Goal: Task Accomplishment & Management: Complete application form

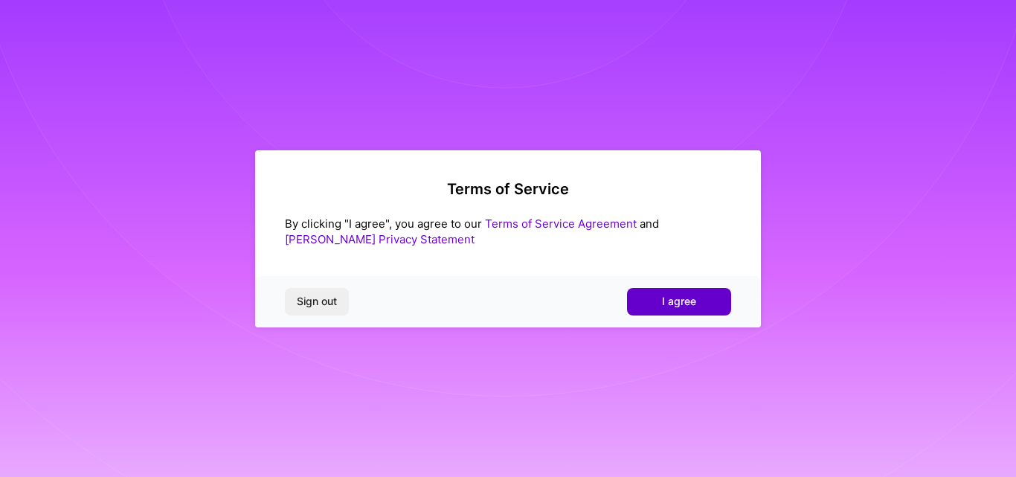
click at [651, 297] on button "I agree" at bounding box center [679, 301] width 104 height 27
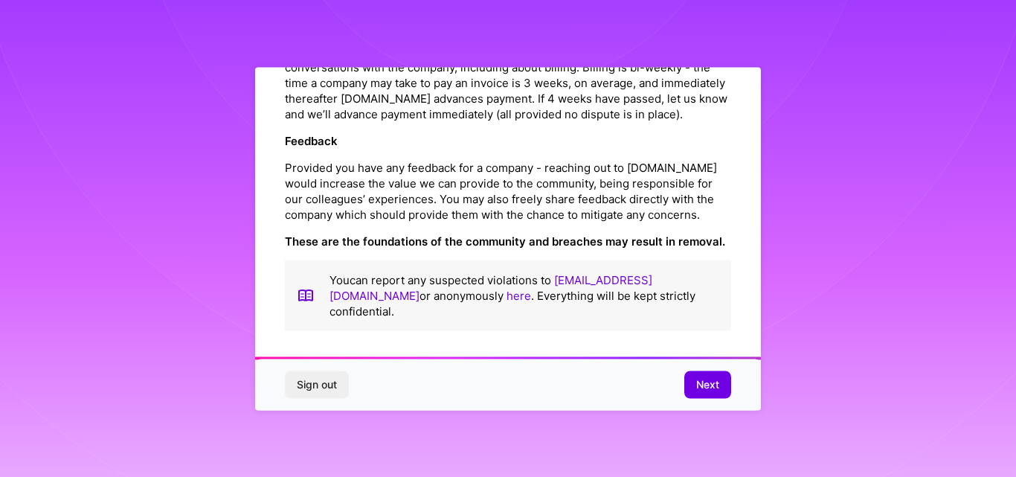
scroll to position [1735, 0]
click at [713, 387] on span "Next" at bounding box center [707, 384] width 23 height 15
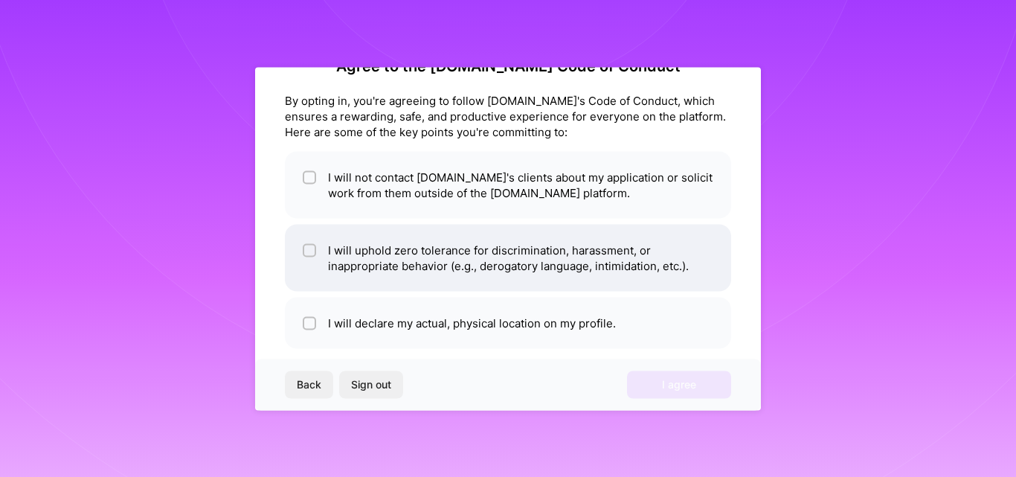
scroll to position [42, 0]
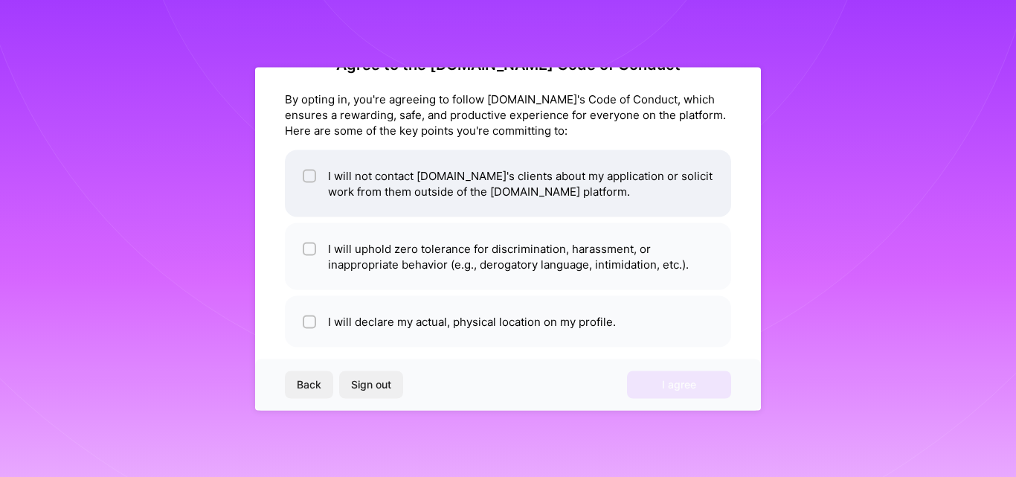
click at [405, 203] on li "I will not contact [DOMAIN_NAME]'s clients about my application or solicit work…" at bounding box center [508, 183] width 446 height 67
checkbox input "true"
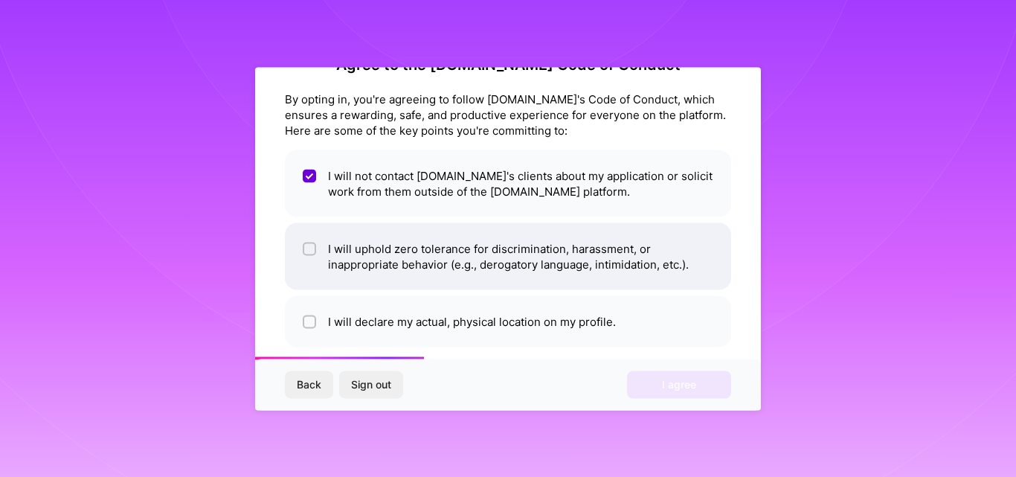
click at [429, 248] on li "I will uphold zero tolerance for discrimination, harassment, or inappropriate b…" at bounding box center [508, 255] width 446 height 67
checkbox input "true"
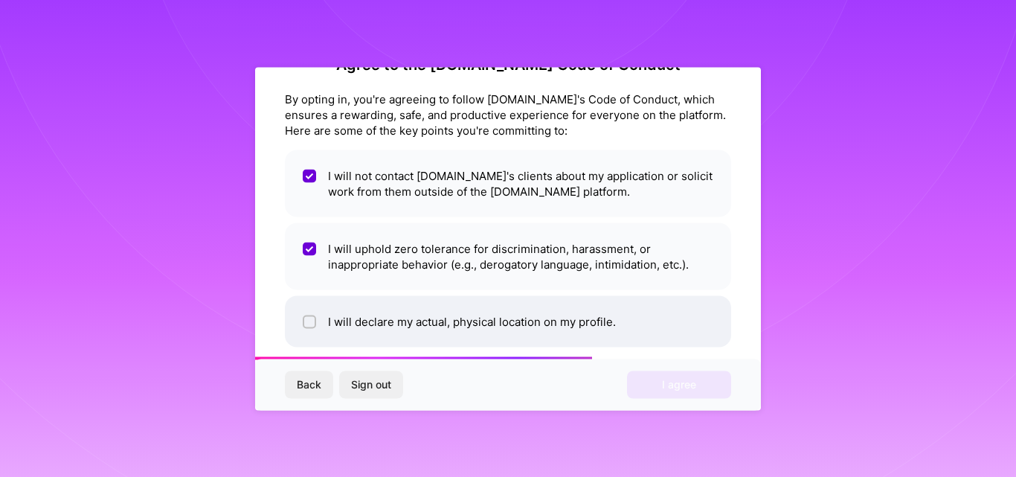
click at [466, 321] on li "I will declare my actual, physical location on my profile." at bounding box center [508, 320] width 446 height 51
checkbox input "true"
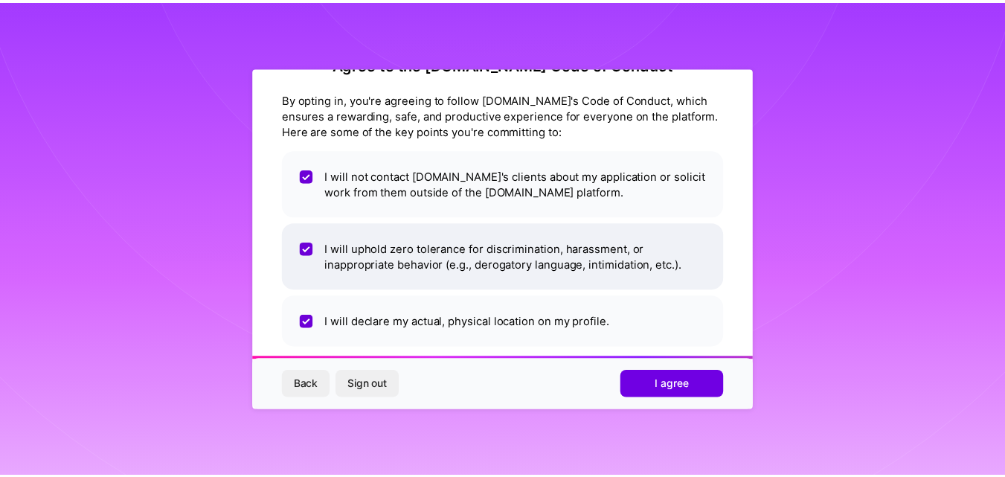
scroll to position [59, 0]
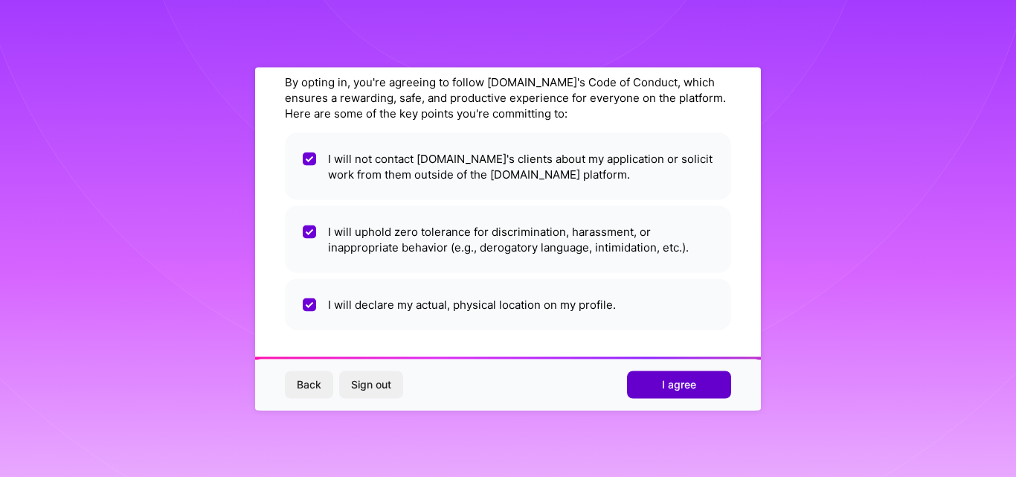
click at [687, 389] on span "I agree" at bounding box center [679, 384] width 34 height 15
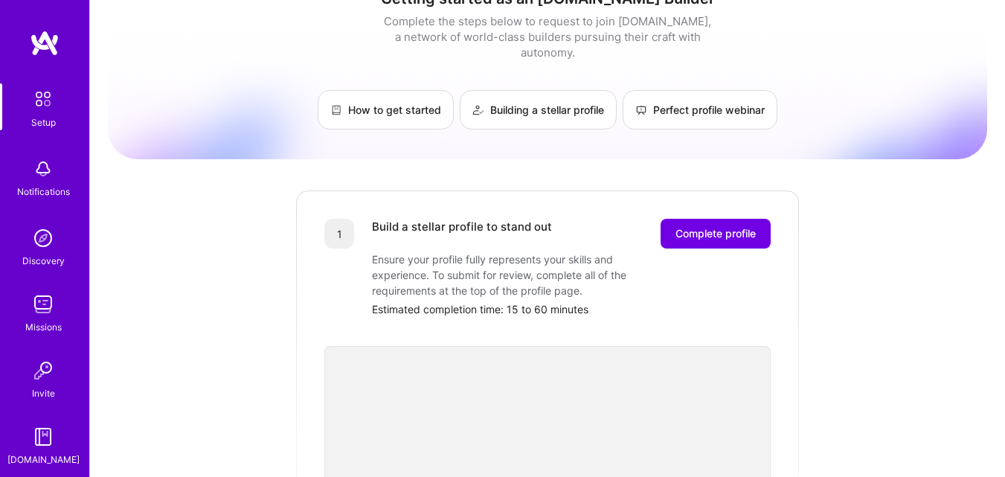
scroll to position [30, 0]
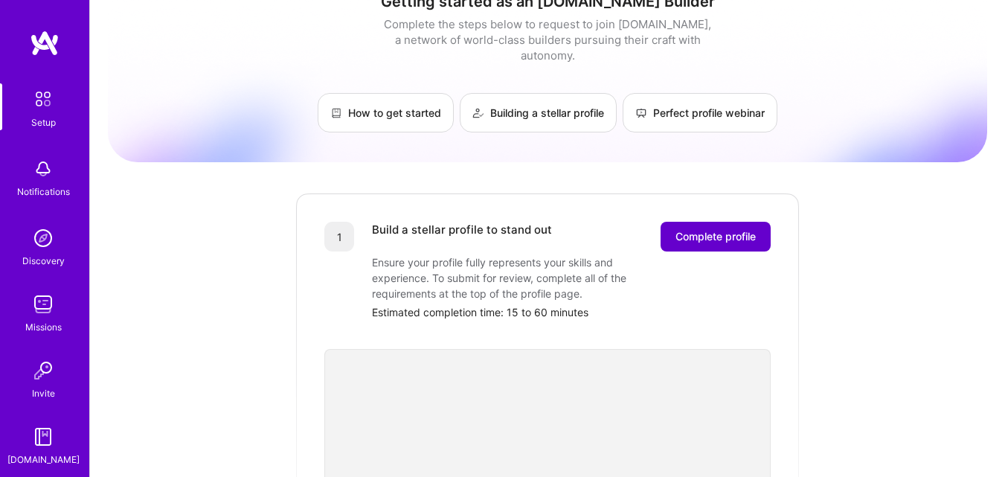
click at [704, 222] on button "Complete profile" at bounding box center [716, 237] width 110 height 30
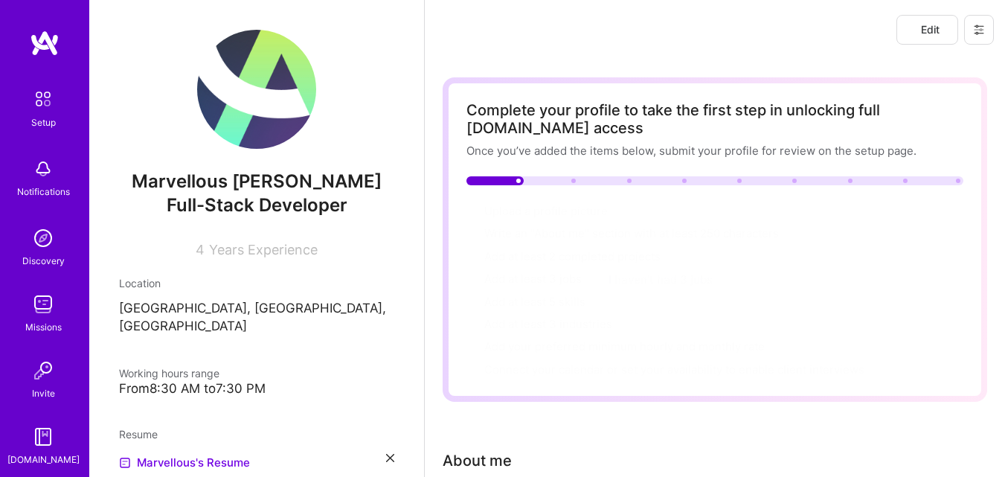
drag, startPoint x: 440, startPoint y: 203, endPoint x: 442, endPoint y: 171, distance: 32.0
click at [442, 171] on div "Complete your profile to take the first step in unlocking full [DOMAIN_NAME] ac…" at bounding box center [715, 322] width 580 height 525
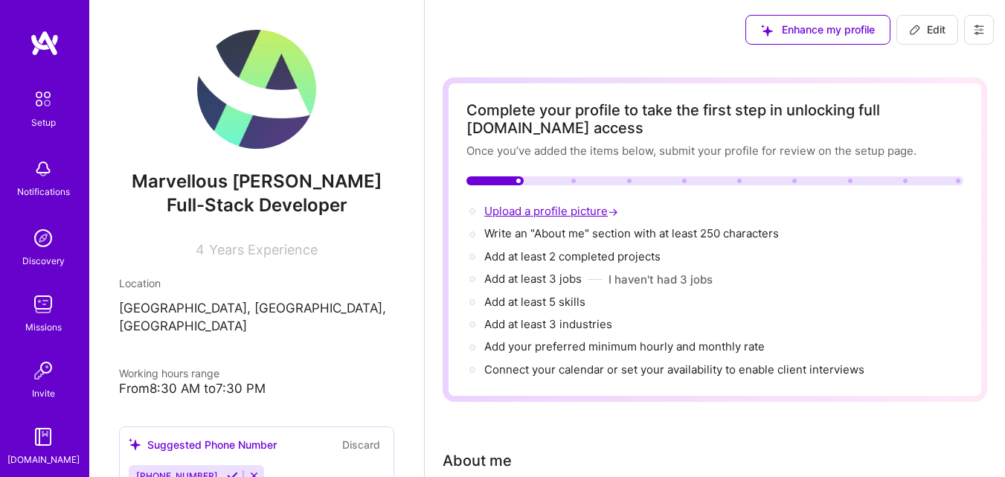
click at [568, 212] on span "Upload a profile picture →" at bounding box center [552, 211] width 137 height 14
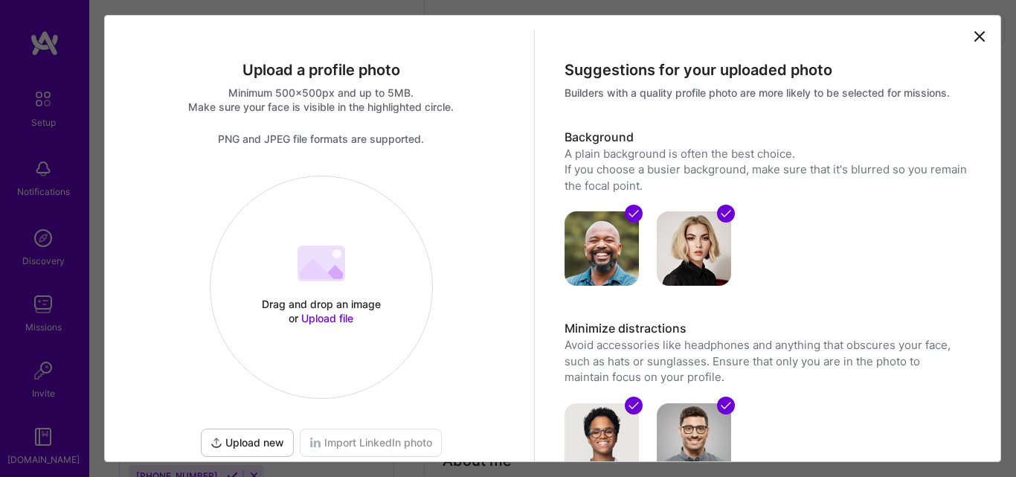
click at [325, 323] on span "Upload file" at bounding box center [327, 318] width 52 height 13
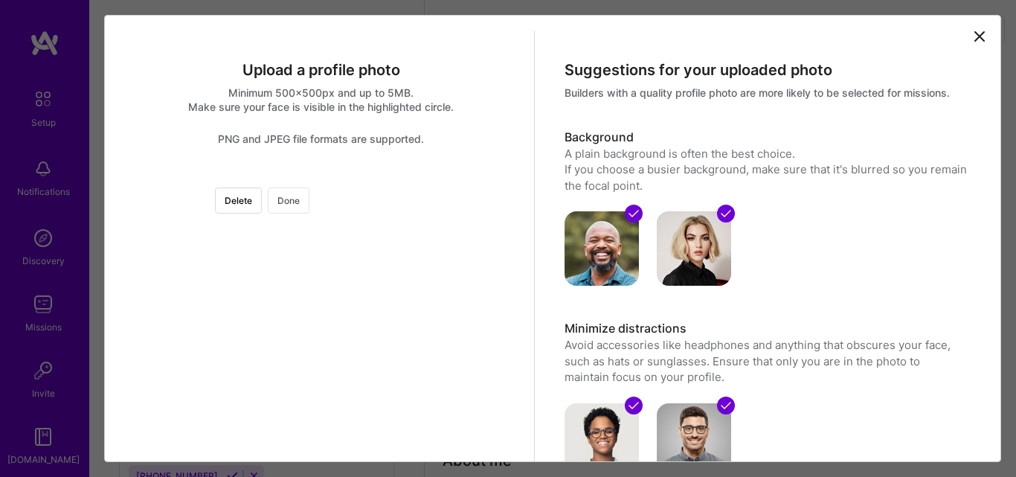
click at [309, 199] on button "Done" at bounding box center [289, 200] width 42 height 26
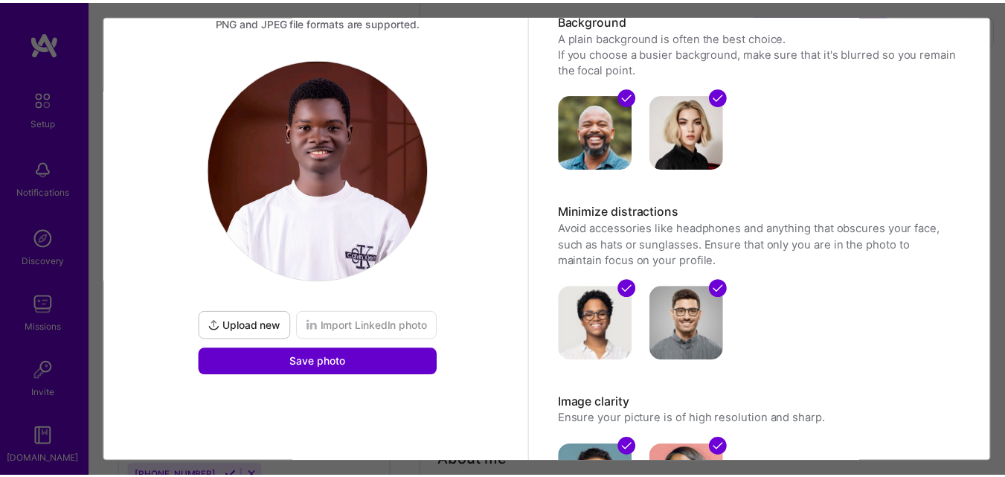
scroll to position [234, 0]
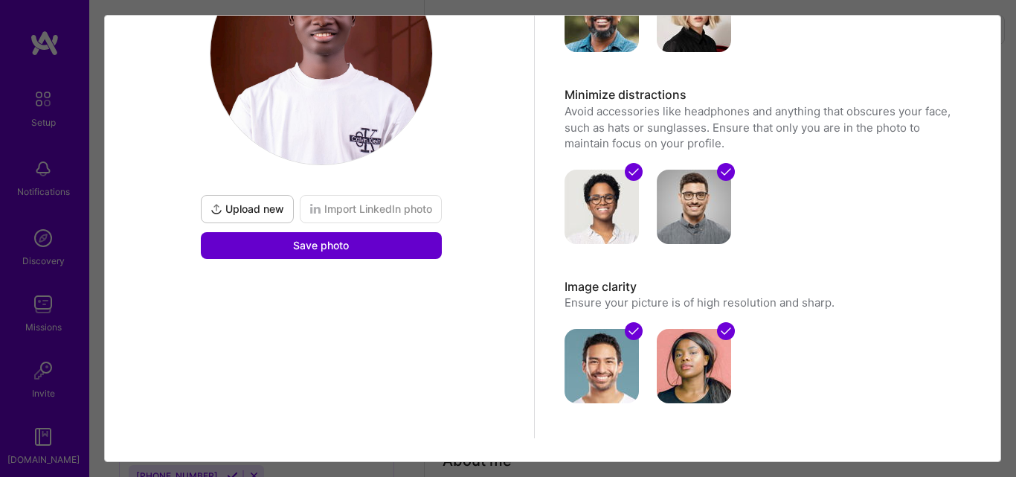
click at [405, 366] on div "Upload a profile photo Minimum 500x500px and up to 5MB. Make sure your face is …" at bounding box center [322, 117] width 426 height 641
click at [394, 242] on button "Save photo" at bounding box center [321, 245] width 241 height 27
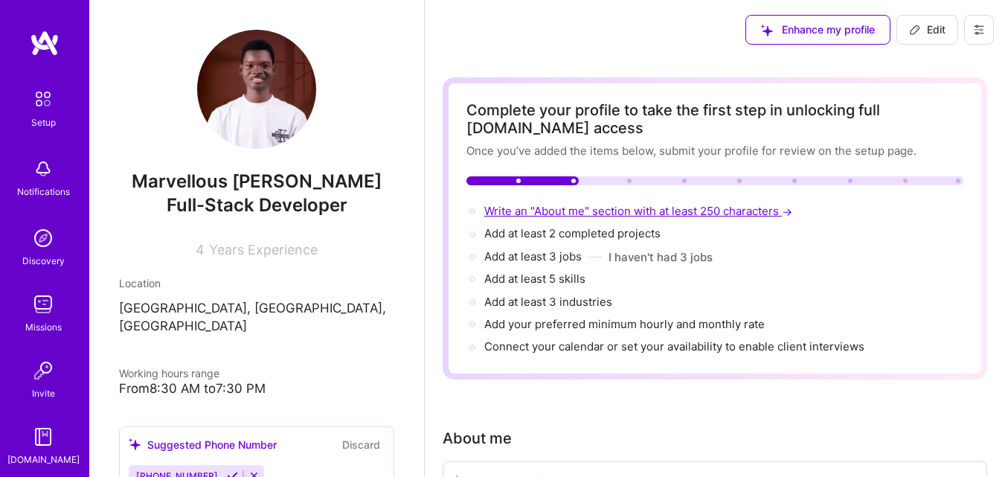
click at [565, 205] on span "Write an "About me" section with at least 250 characters →" at bounding box center [639, 211] width 311 height 14
select select "US"
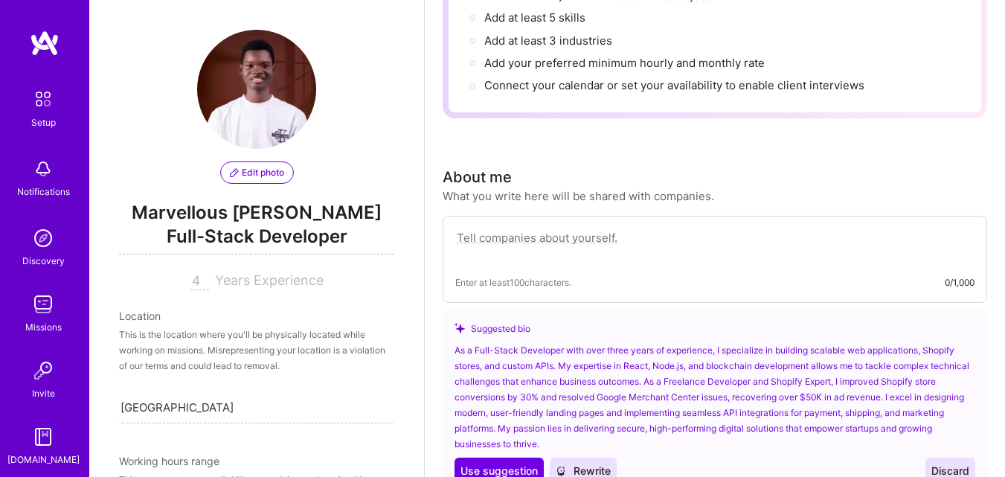
scroll to position [428, 0]
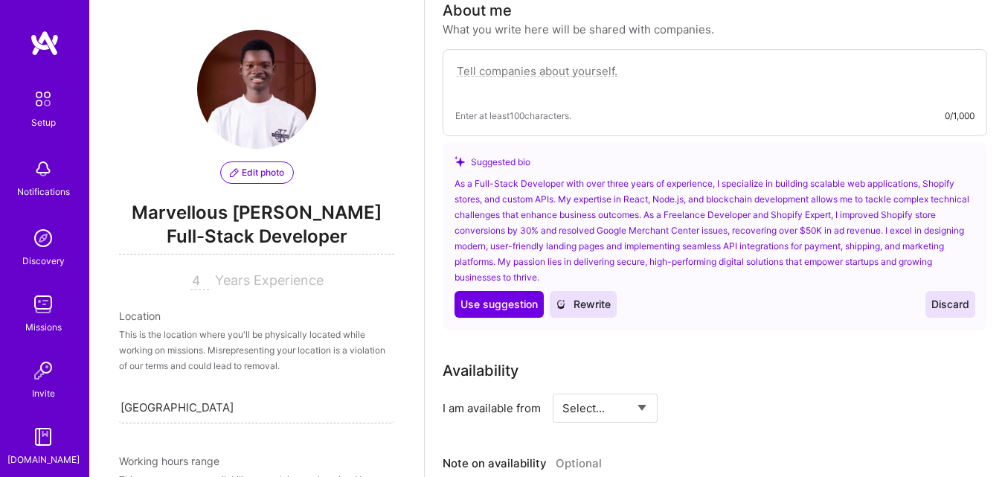
paste textarea "Full-stack developer with 3+ years of experience building scalable web apps, Sh…"
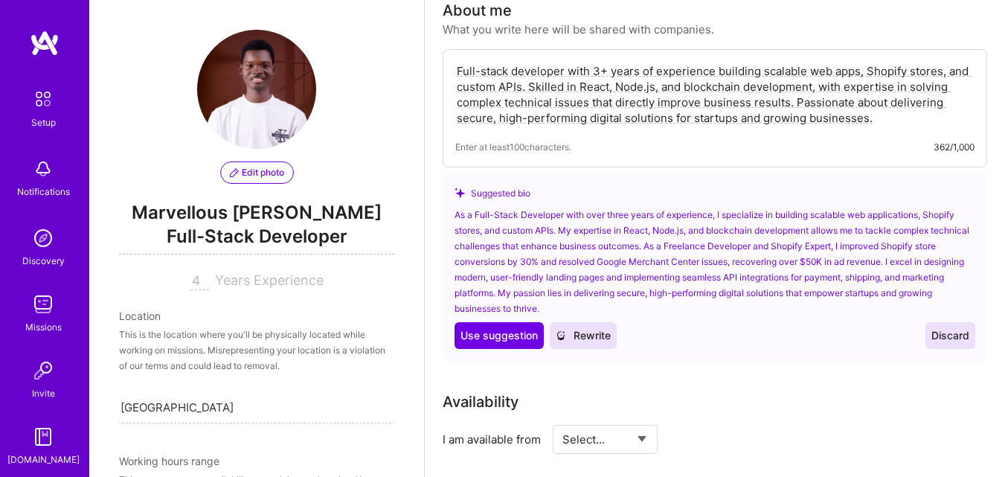
click at [596, 75] on textarea "Full-stack developer with 3+ years of experience building scalable web apps, Sh…" at bounding box center [714, 94] width 519 height 65
click at [602, 73] on textarea "Full-stack developer with 3+ years of experience building scalable web apps, Sh…" at bounding box center [714, 94] width 519 height 65
click at [610, 67] on textarea "Full-stack developer with 3+ years of experience building scalable web apps, Sh…" at bounding box center [714, 94] width 519 height 65
type textarea "Full-stack developer with 3 years of experience building scalable web apps, Sho…"
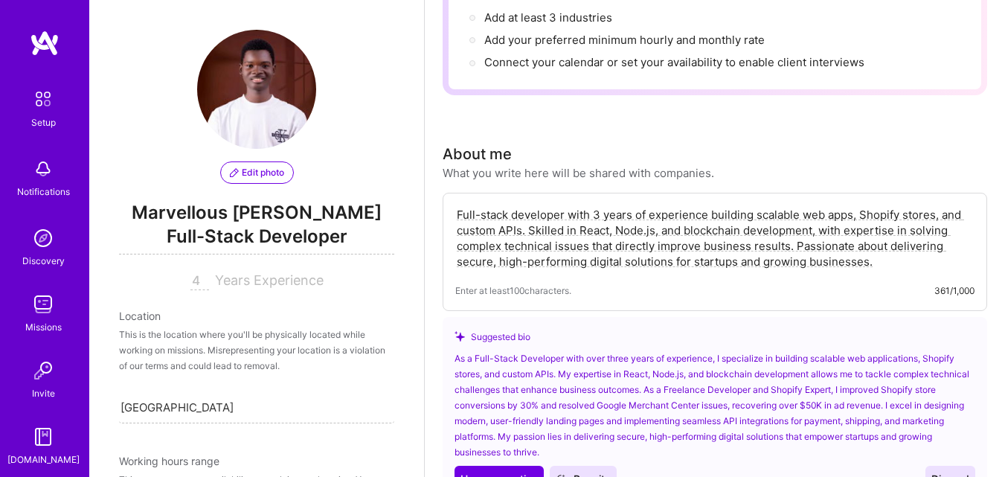
scroll to position [269, 0]
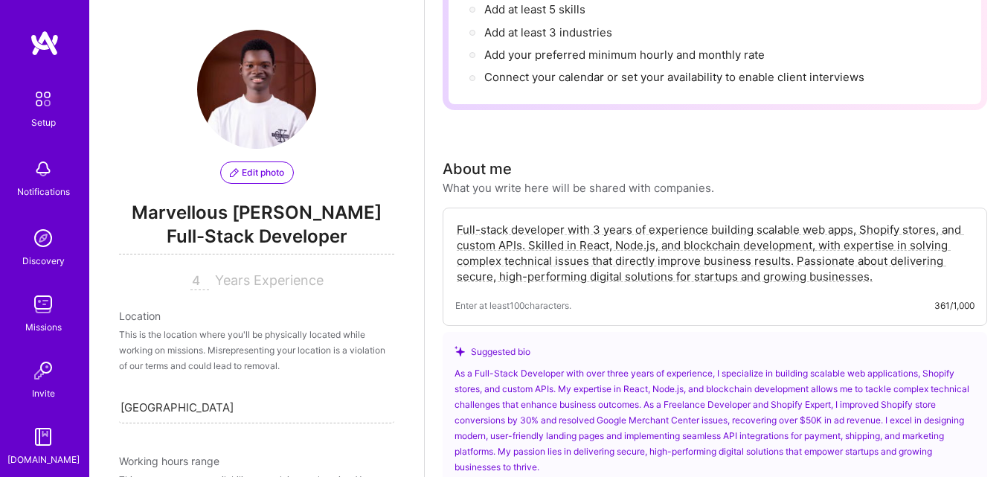
click at [739, 262] on textarea "Full-stack developer with 3 years of experience building scalable web apps, Sho…" at bounding box center [714, 252] width 519 height 65
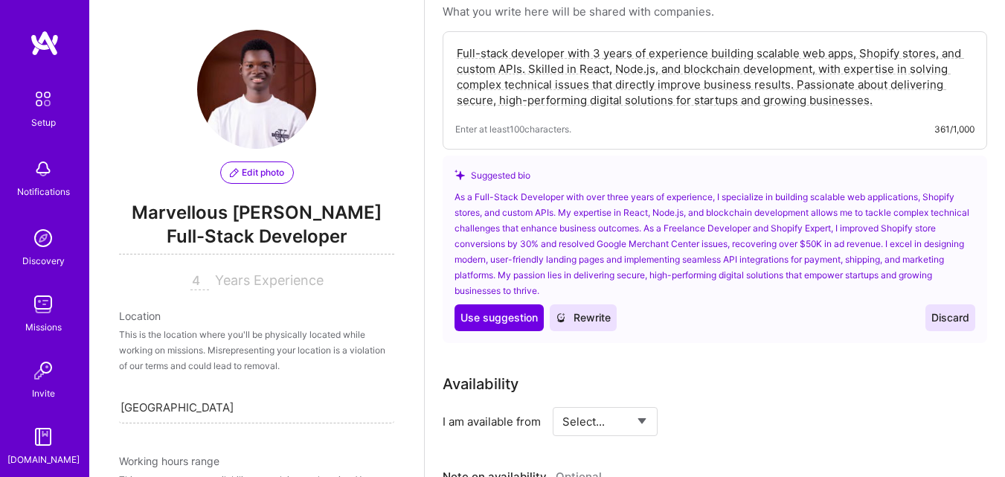
scroll to position [446, 0]
click at [585, 92] on textarea "Full-stack developer with 3 years of experience building scalable web apps, Sho…" at bounding box center [714, 75] width 519 height 65
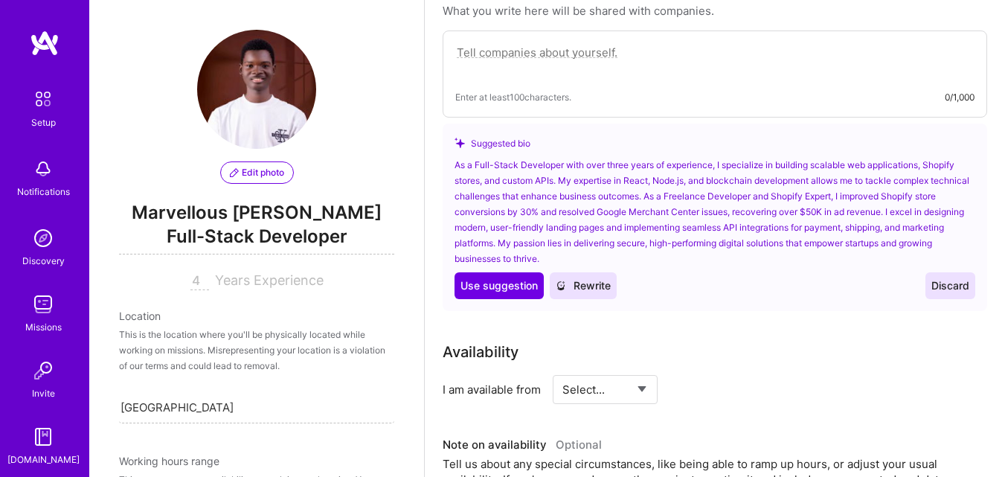
click at [630, 60] on textarea at bounding box center [714, 60] width 519 height 34
paste textarea "Full-stack developer with 3 years of experience building scalable web apps, Sho…"
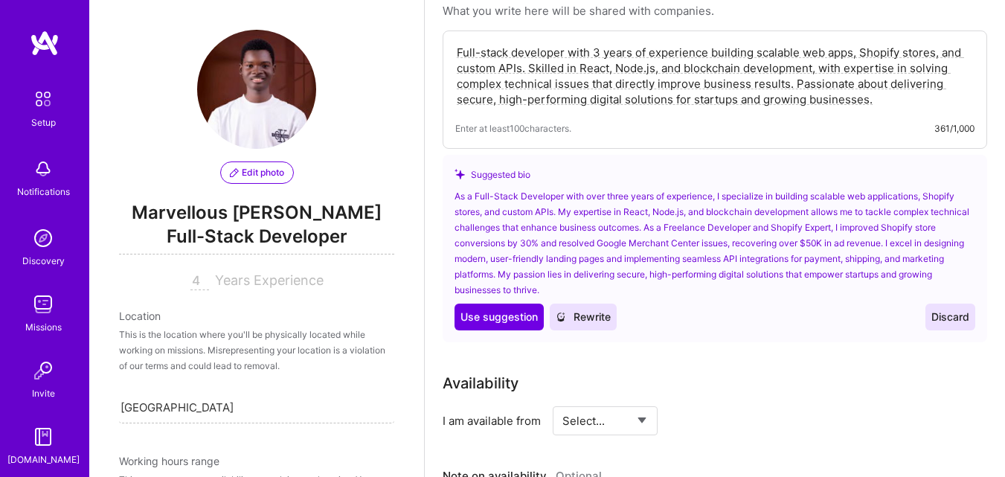
type textarea "Full-stack developer with 3 years of experience building scalable web apps, Sho…"
click at [945, 315] on span "Discard" at bounding box center [950, 316] width 38 height 15
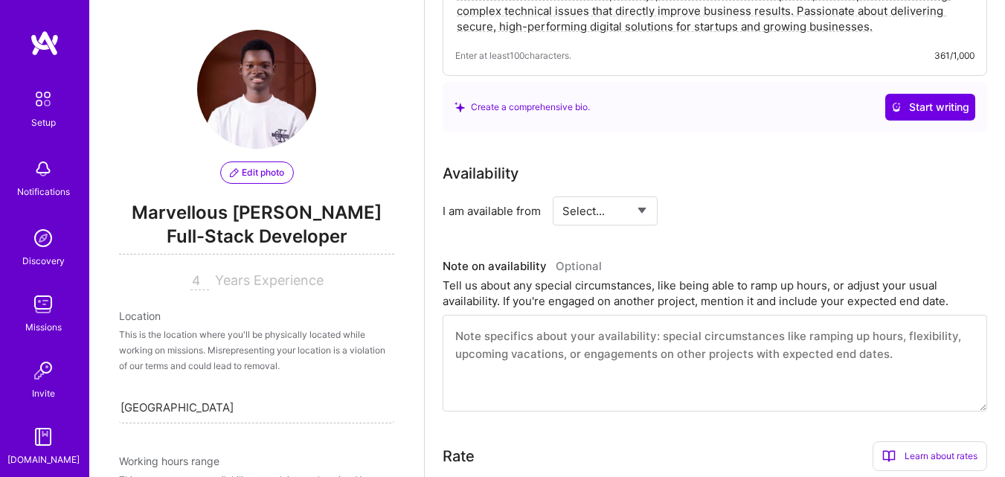
scroll to position [620, 0]
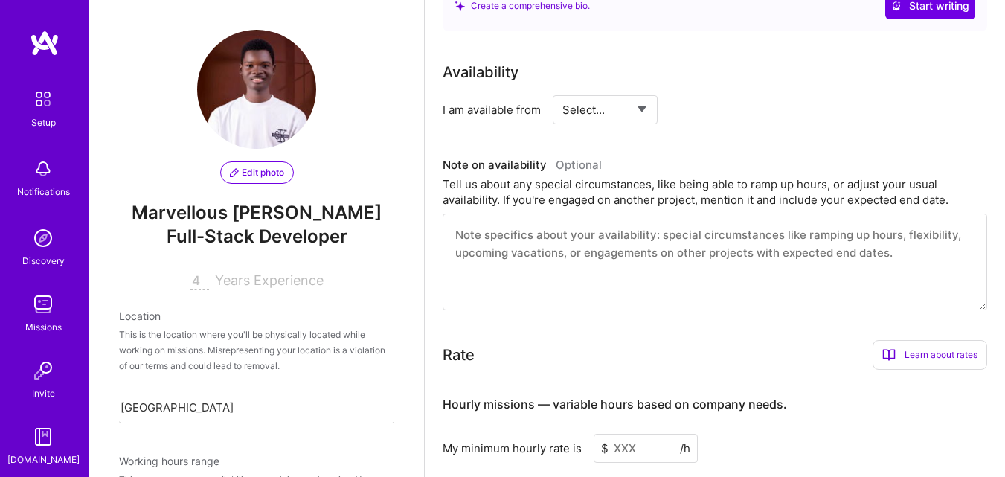
click at [515, 243] on textarea at bounding box center [715, 261] width 544 height 97
click at [603, 112] on select "Select... Right Now Future Date Not Available" at bounding box center [605, 110] width 86 height 38
click at [562, 91] on select "Select... Right Now Future Date Not Available" at bounding box center [605, 110] width 86 height 38
click at [626, 102] on select "Select... Right Now Future Date Not Available" at bounding box center [605, 110] width 86 height 38
select select "Right Now"
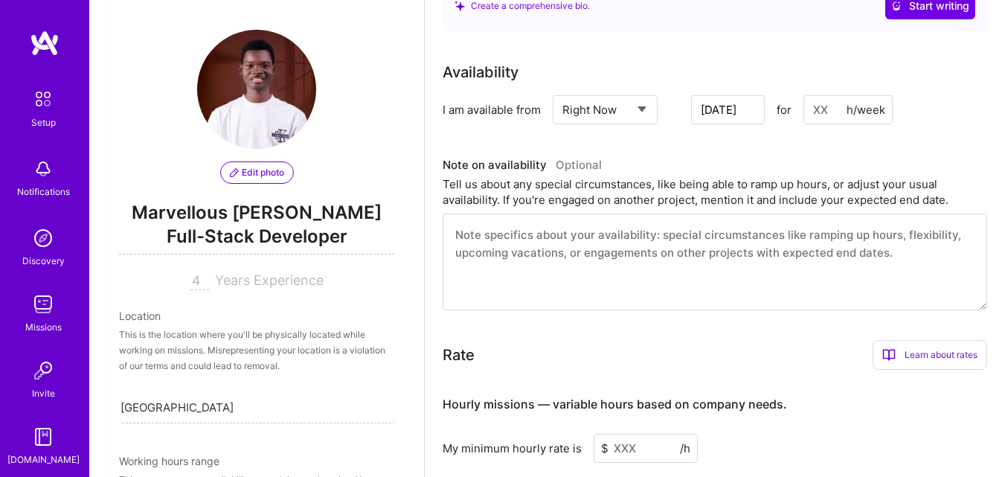
click at [562, 91] on select "Select... Right Now Future Date Not Available" at bounding box center [605, 110] width 86 height 38
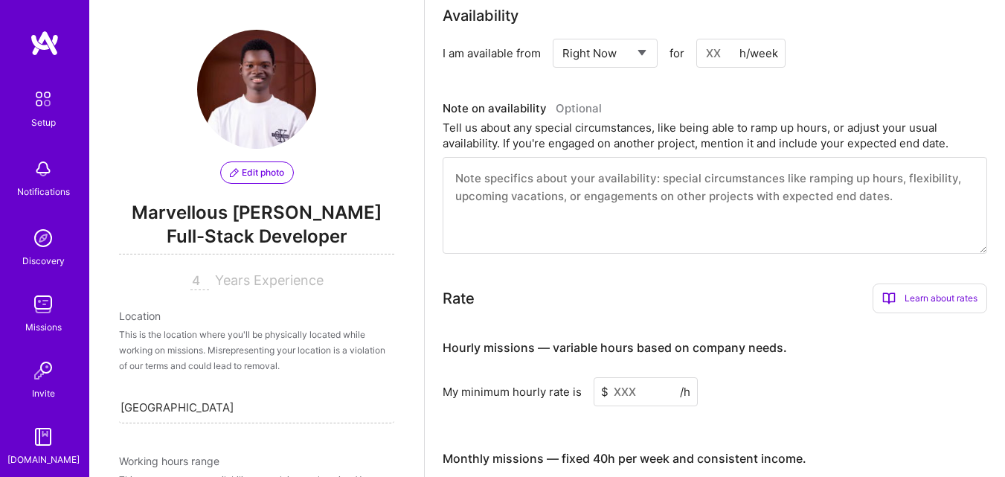
scroll to position [678, 0]
click at [606, 202] on textarea at bounding box center [715, 204] width 544 height 97
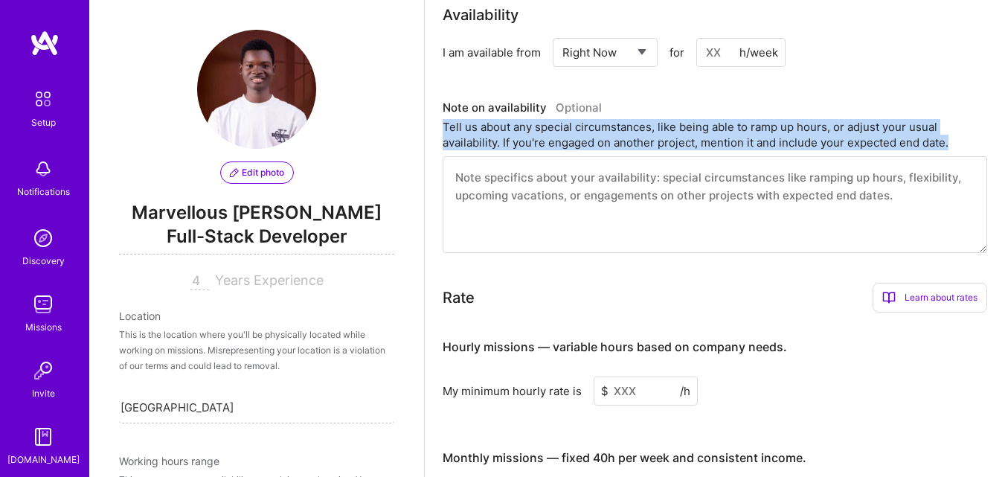
drag, startPoint x: 443, startPoint y: 126, endPoint x: 932, endPoint y: 155, distance: 489.6
click at [932, 155] on div "Note on availability Optional Tell us about any special circumstances, like bei…" at bounding box center [715, 175] width 544 height 156
copy div "Tell us about any special circumstances, like being able to ramp up hours, or a…"
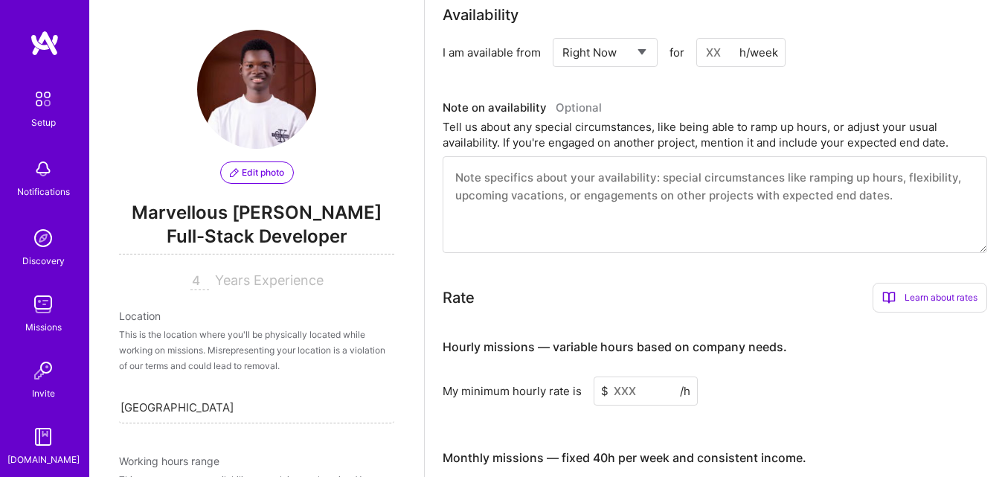
click at [569, 173] on textarea at bounding box center [715, 204] width 544 height 97
paste textarea "I am currently available to take on new projects immediately and can adjust my …"
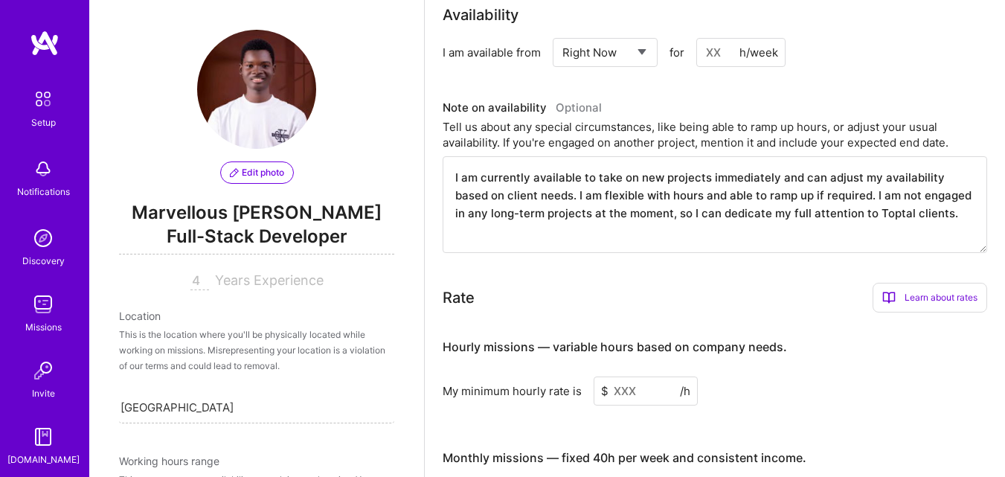
click at [896, 212] on textarea "I am currently available to take on new projects immediately and can adjust my …" at bounding box center [715, 204] width 544 height 97
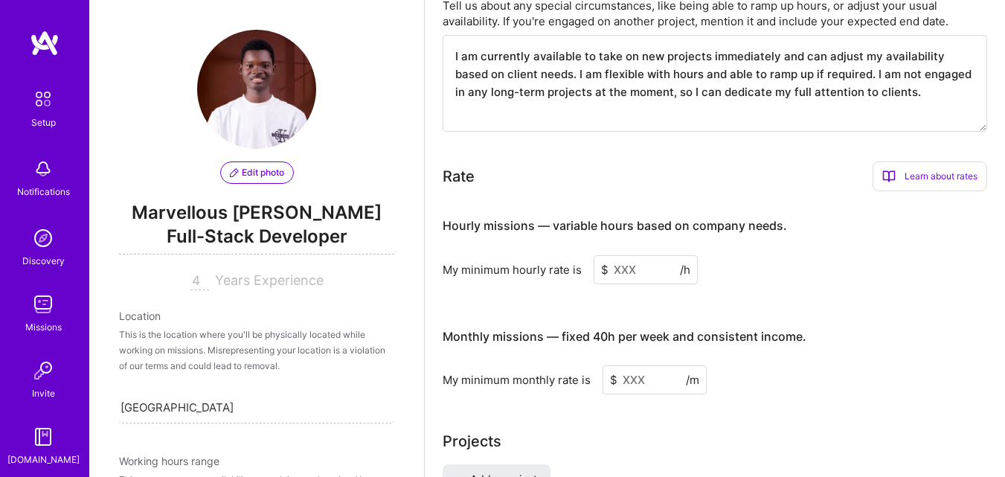
scroll to position [802, 0]
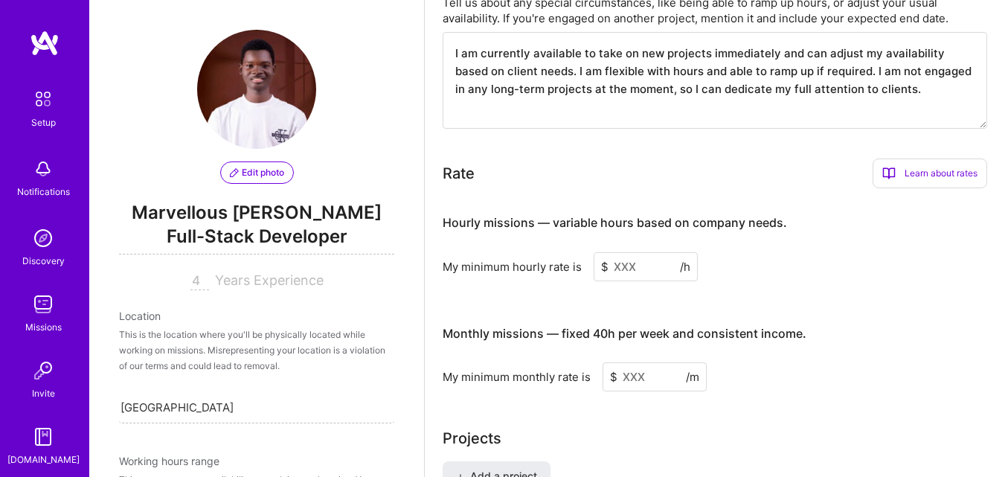
type textarea "I am currently available to take on new projects immediately and can adjust my …"
click at [626, 264] on input at bounding box center [646, 266] width 104 height 29
click at [518, 225] on h4 "Hourly missions — variable hours based on company needs." at bounding box center [615, 223] width 344 height 14
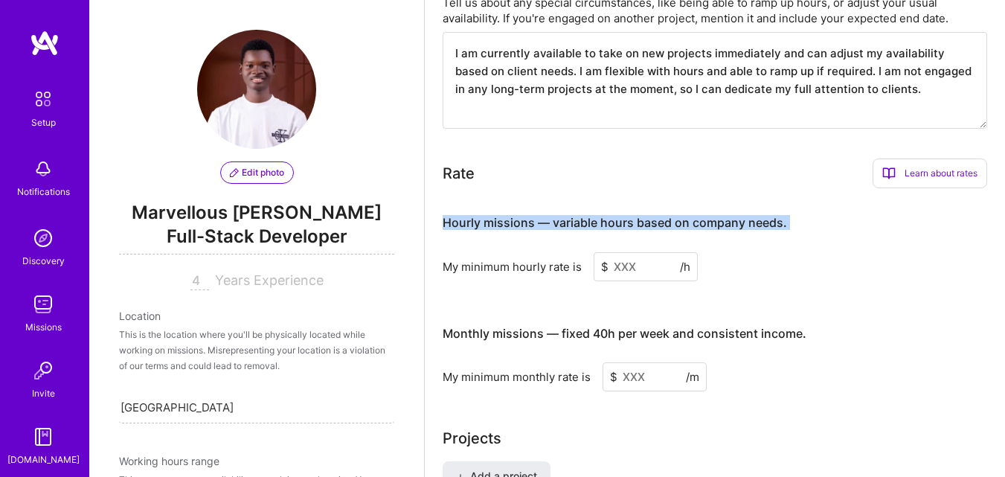
click at [518, 225] on h4 "Hourly missions — variable hours based on company needs." at bounding box center [615, 223] width 344 height 14
copy h4 "Hourly missions — variable hours based on company needs."
click at [518, 225] on h4 "Hourly missions — variable hours based on company needs." at bounding box center [615, 223] width 344 height 14
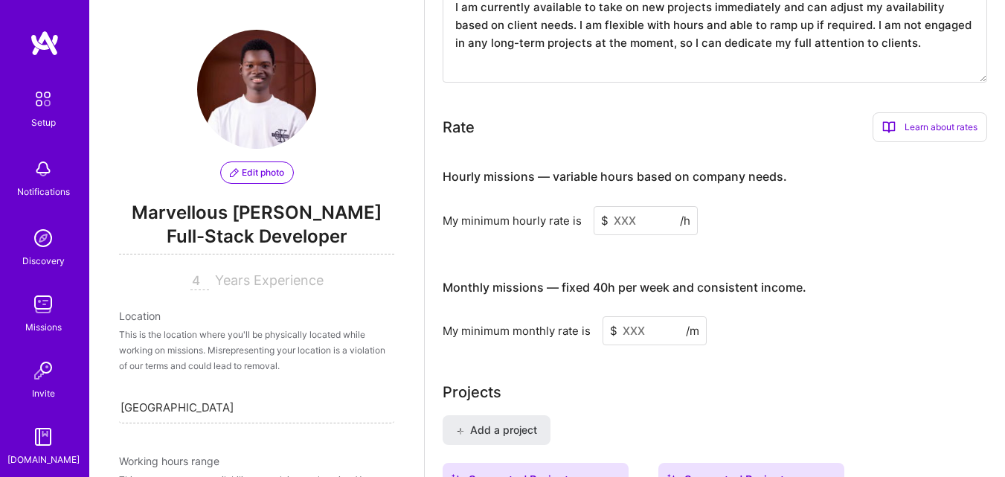
scroll to position [850, 0]
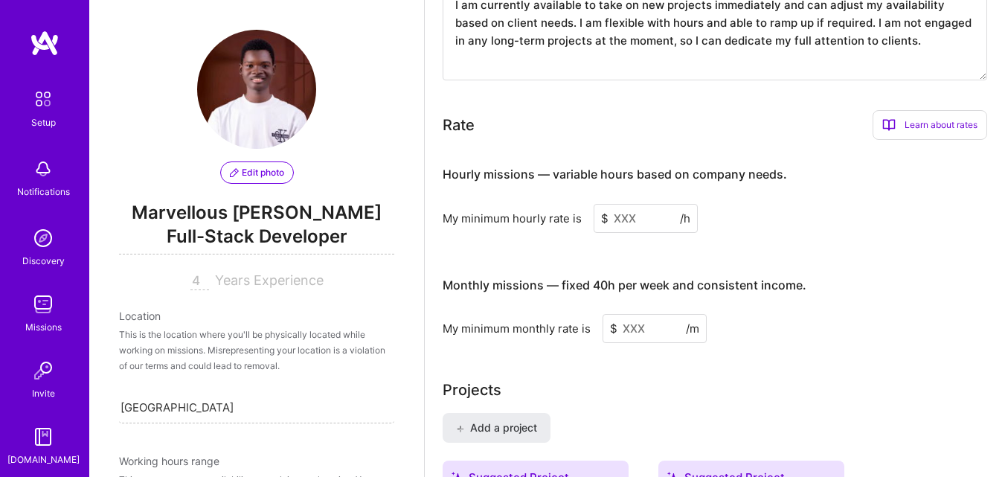
click at [509, 287] on h4 "Monthly missions — fixed 40h per week and consistent income." at bounding box center [625, 285] width 364 height 14
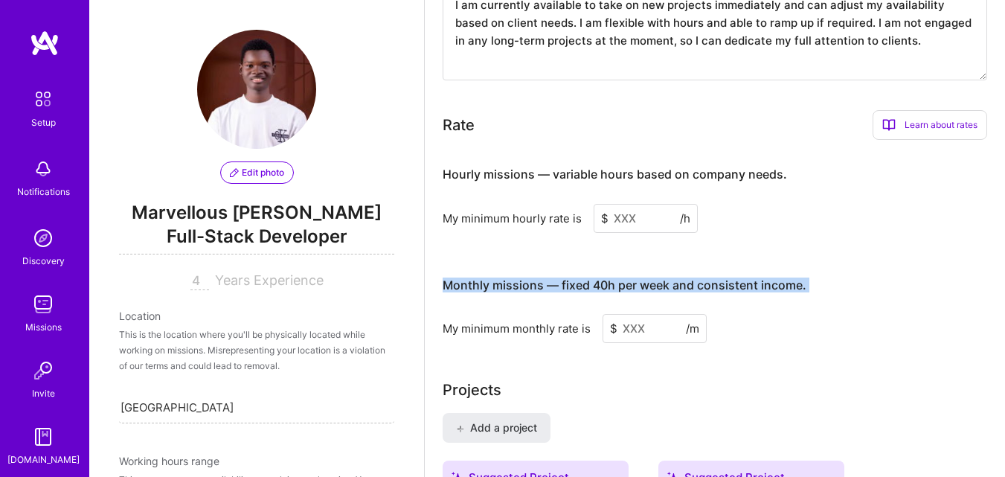
click at [509, 287] on h4 "Monthly missions — fixed 40h per week and consistent income." at bounding box center [625, 285] width 364 height 14
copy h4 "Monthly missions — fixed 40h per week and consistent income."
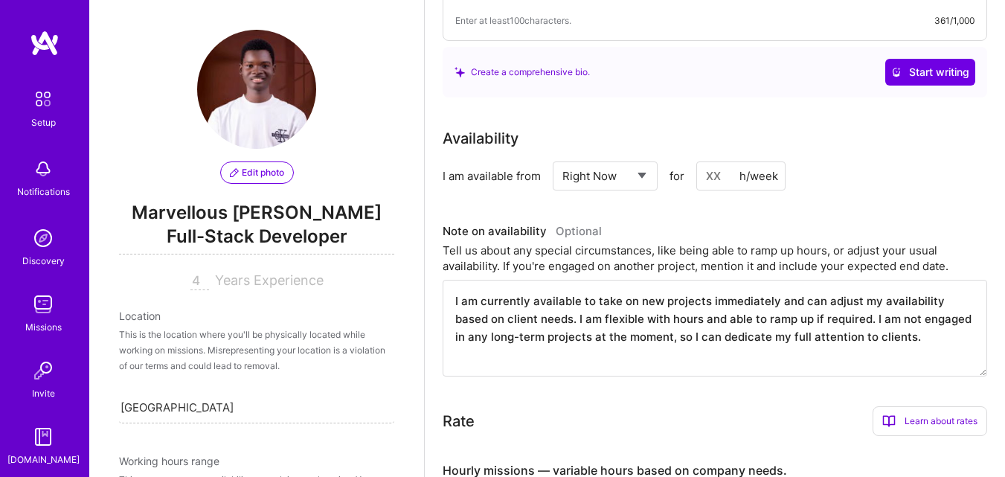
scroll to position [553, 0]
click at [720, 182] on input at bounding box center [740, 176] width 89 height 29
type input "10"
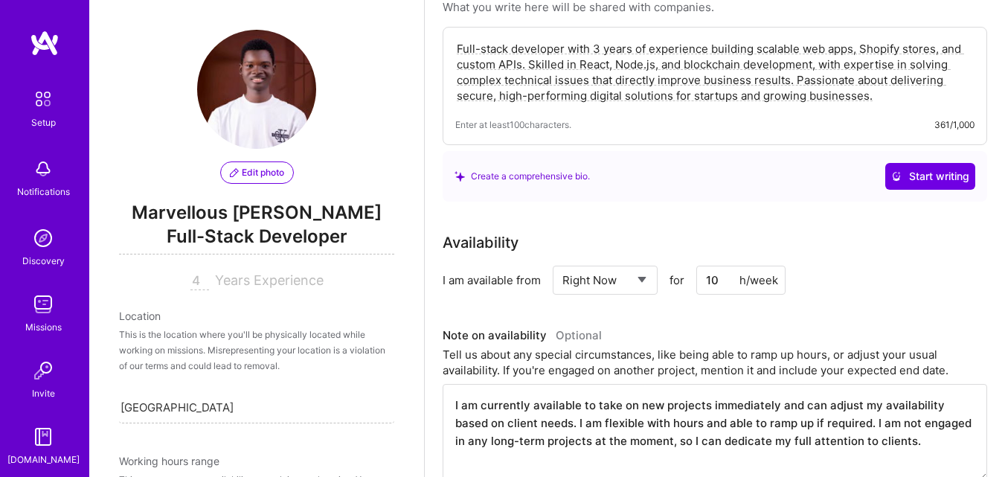
scroll to position [424, 0]
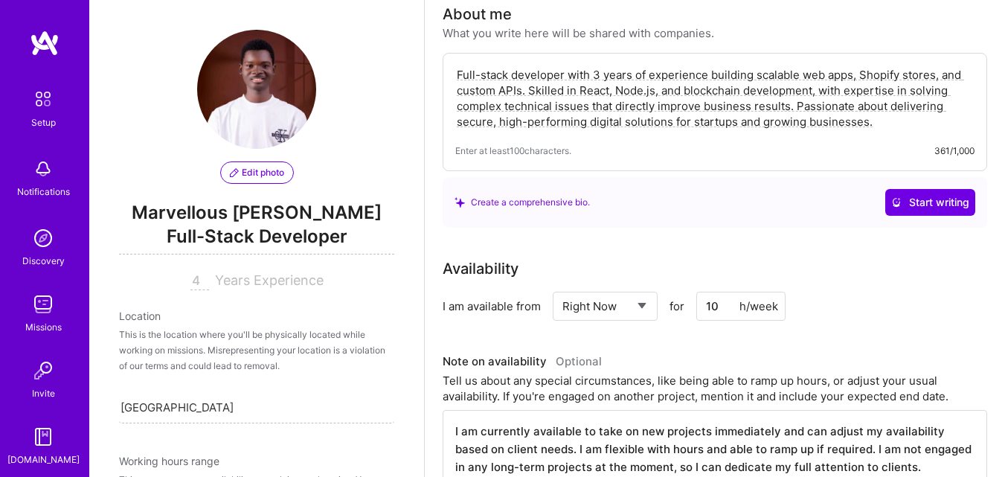
click at [722, 300] on input "10" at bounding box center [740, 306] width 89 height 29
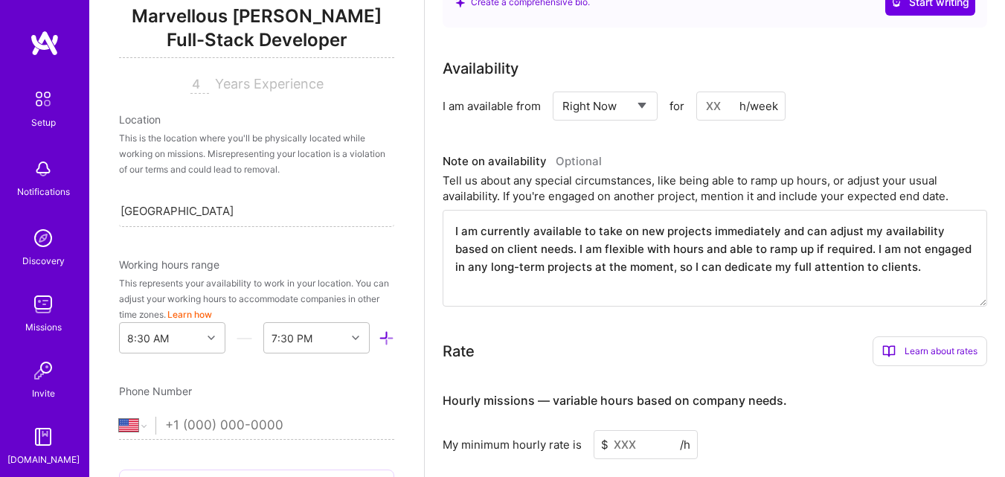
scroll to position [181, 0]
